Goal: Transaction & Acquisition: Download file/media

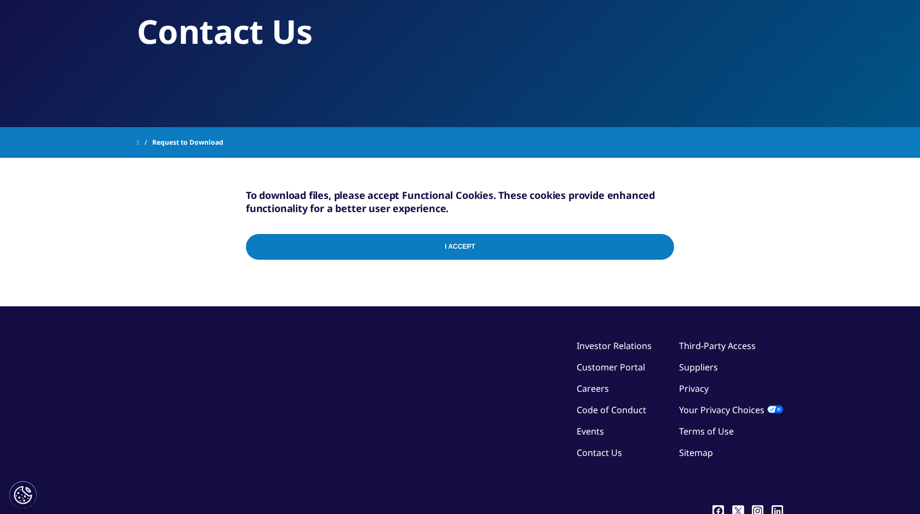
click at [488, 250] on input "I Accept" at bounding box center [460, 247] width 428 height 26
click at [25, 494] on button "Налаштування cookie" at bounding box center [22, 494] width 27 height 27
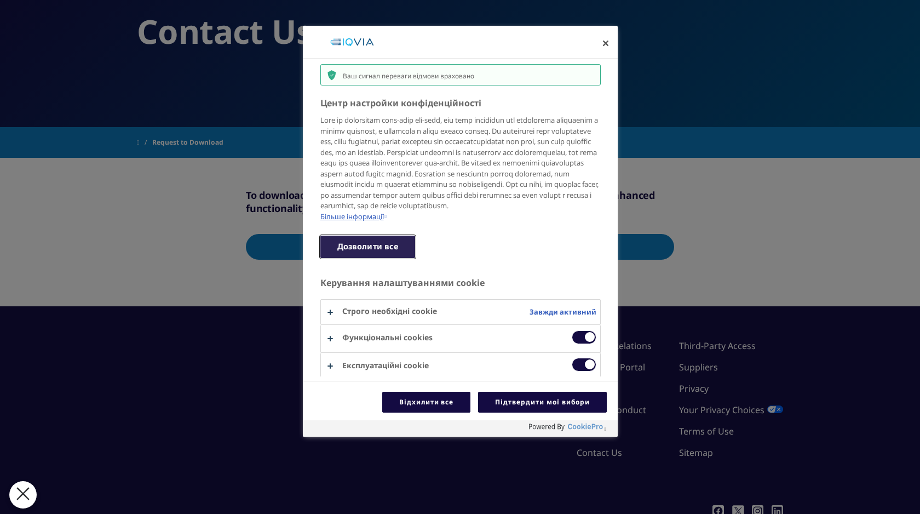
click at [394, 258] on button "Дозволити все" at bounding box center [368, 247] width 95 height 22
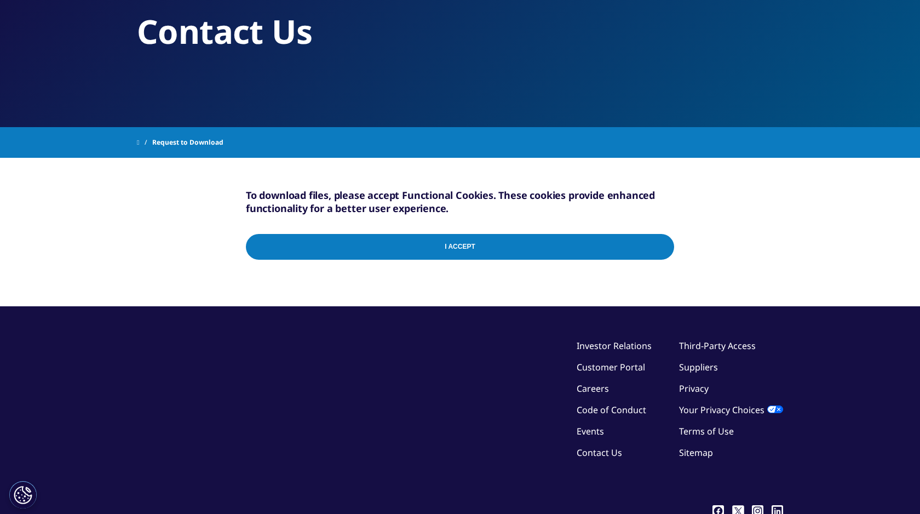
click at [427, 249] on input "I Accept" at bounding box center [460, 247] width 428 height 26
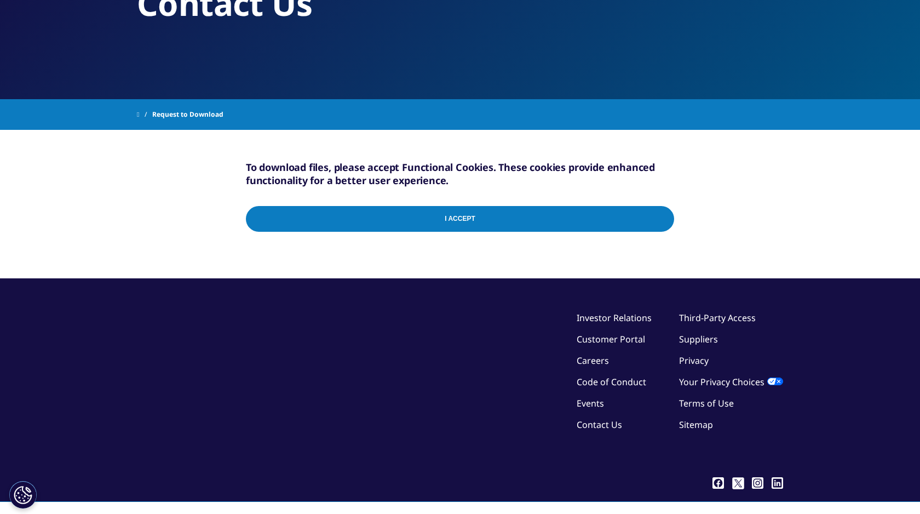
scroll to position [117, 0]
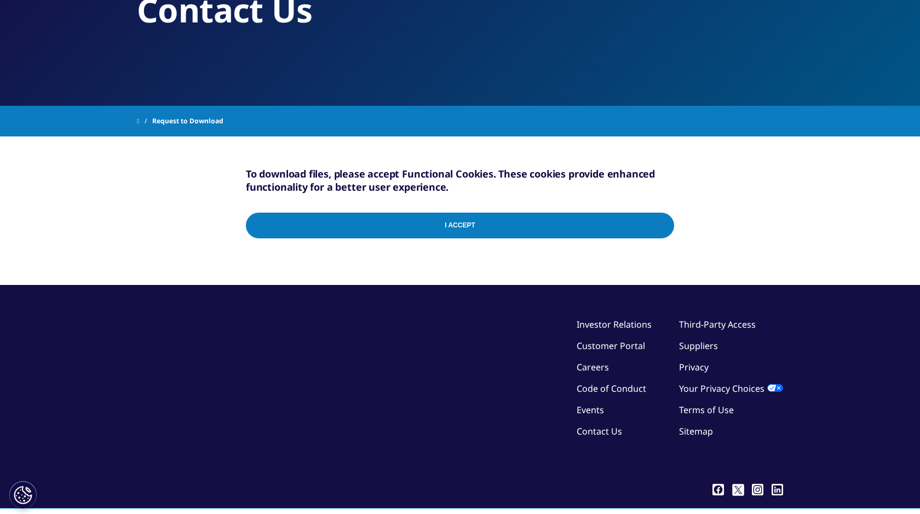
click at [444, 228] on input "I Accept" at bounding box center [460, 226] width 428 height 26
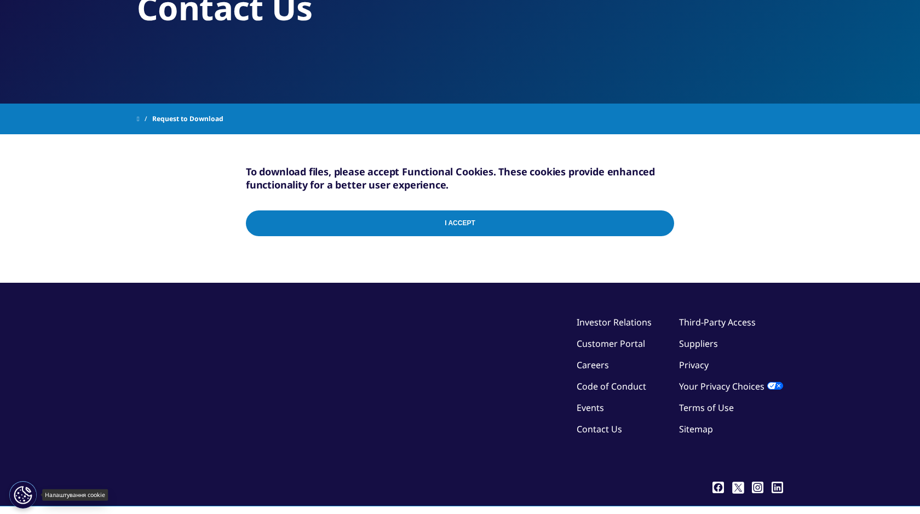
click at [26, 497] on button "Налаштування cookie" at bounding box center [22, 494] width 27 height 27
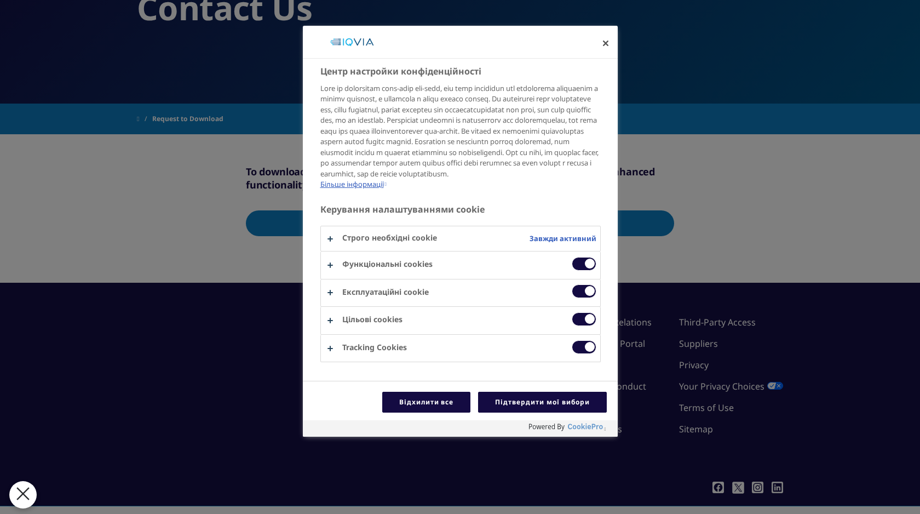
click at [574, 271] on span "Центр настройки конфіденційності" at bounding box center [584, 264] width 25 height 14
click at [572, 257] on input "Функціональні cookies" at bounding box center [572, 257] width 0 height 0
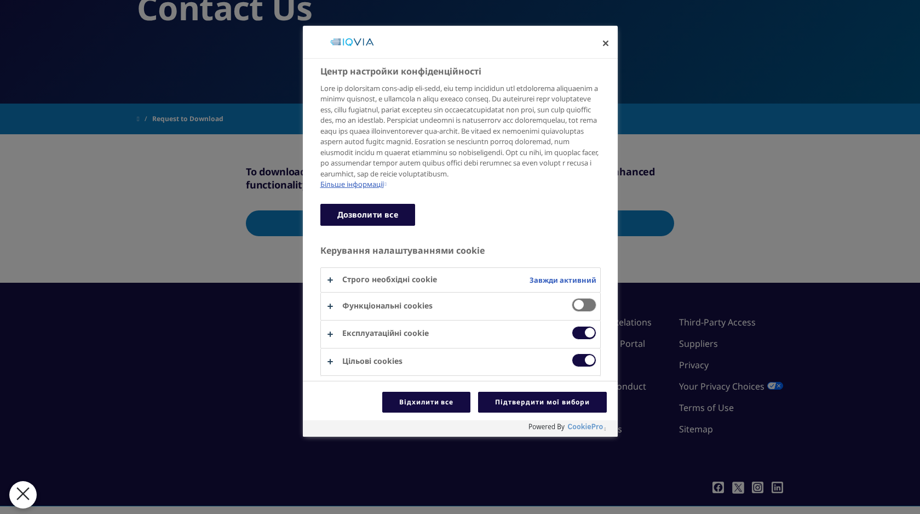
click at [582, 312] on span "Центр настройки конфіденційності" at bounding box center [584, 305] width 25 height 14
click at [572, 298] on input "Функціональні cookies" at bounding box center [572, 298] width 0 height 0
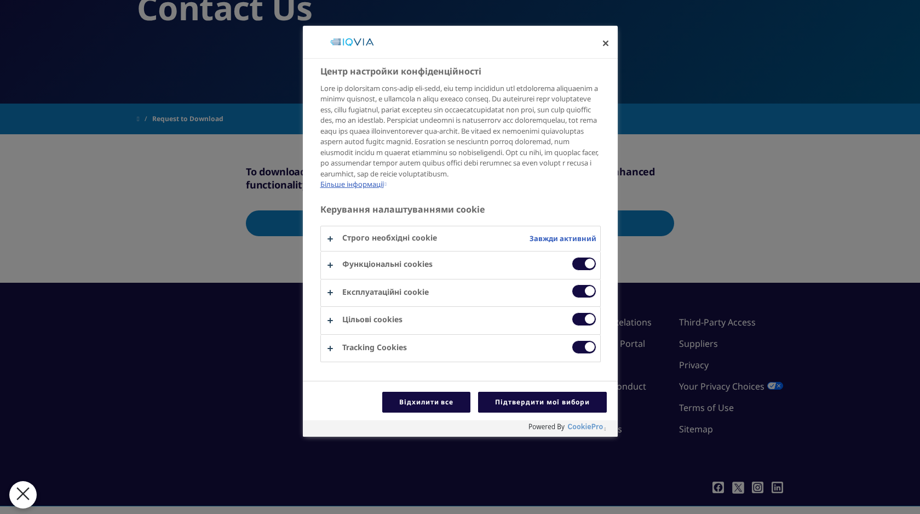
click at [573, 298] on span "Центр настройки конфіденційності" at bounding box center [584, 291] width 25 height 14
click at [572, 284] on input "Експлуатаційні cookie" at bounding box center [572, 284] width 0 height 0
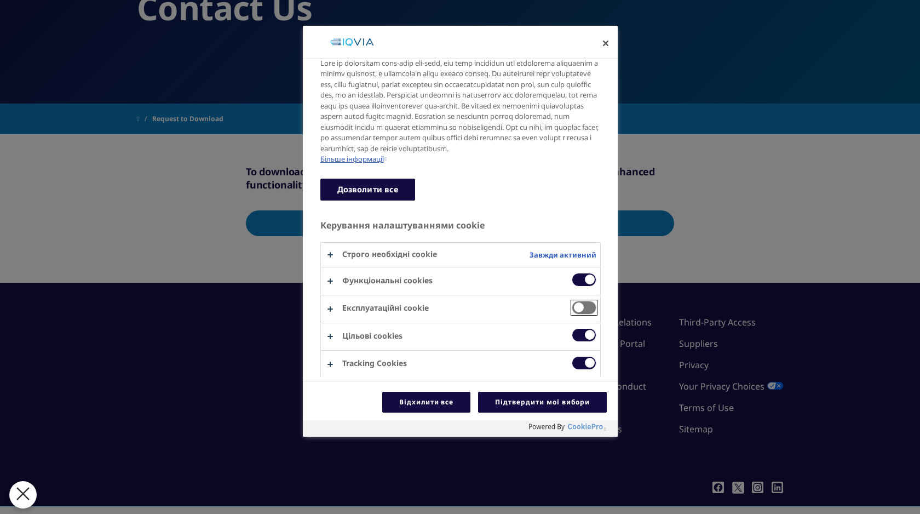
scroll to position [37, 0]
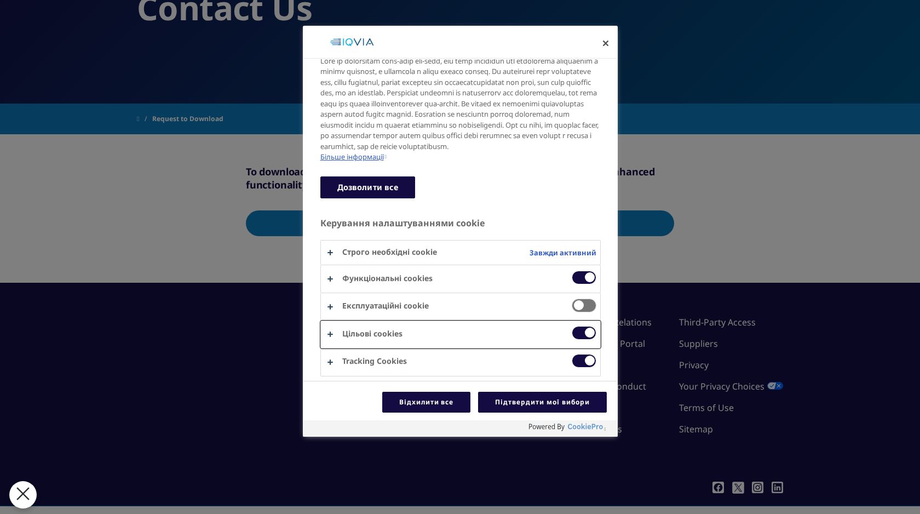
click at [564, 339] on button "Центр настройки конфіденційності" at bounding box center [460, 334] width 279 height 27
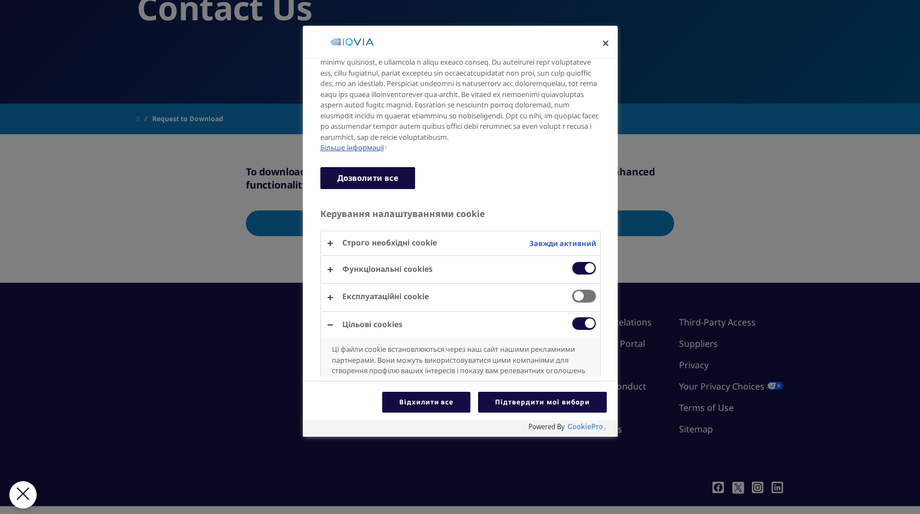
click at [575, 330] on span "Центр настройки конфіденційності" at bounding box center [584, 324] width 25 height 14
click at [572, 317] on input "Цільові сookies" at bounding box center [572, 317] width 0 height 0
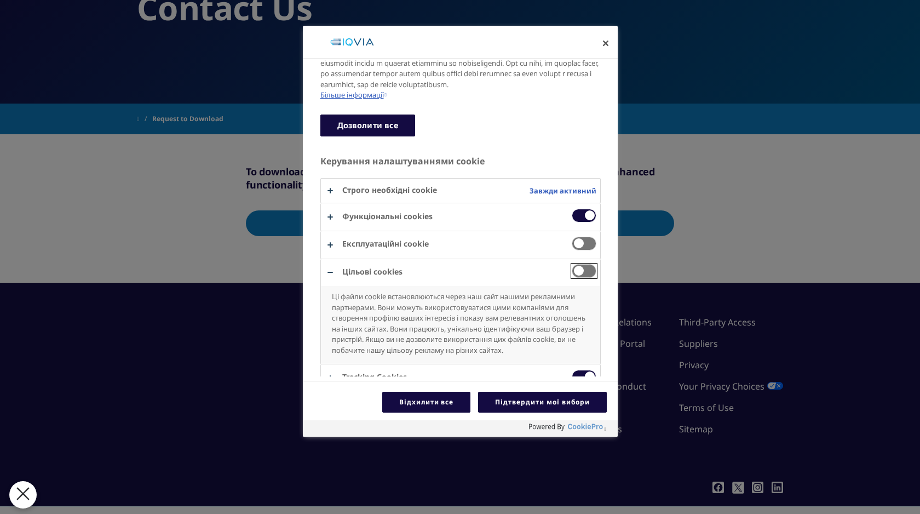
scroll to position [115, 0]
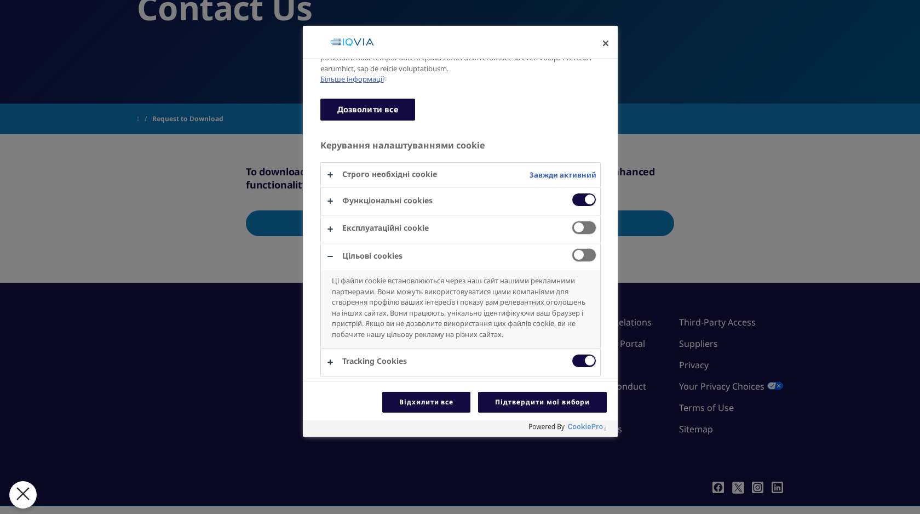
click at [577, 361] on span "Центр настройки конфіденційності" at bounding box center [584, 361] width 25 height 14
click at [572, 354] on input "Tracking Cookies" at bounding box center [572, 354] width 0 height 0
click at [546, 403] on button "Підтвердити мої вибори" at bounding box center [542, 402] width 128 height 21
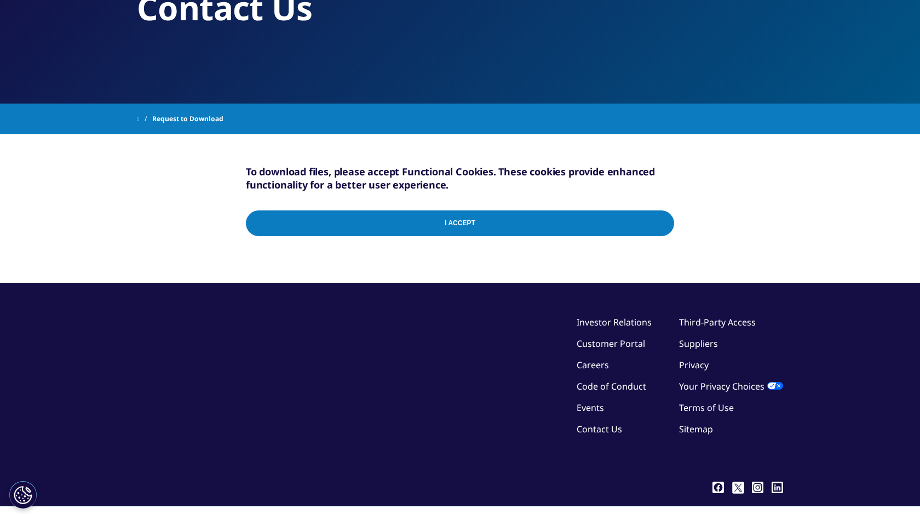
click at [577, 226] on input "I Accept" at bounding box center [460, 223] width 428 height 26
